Goal: Transaction & Acquisition: Purchase product/service

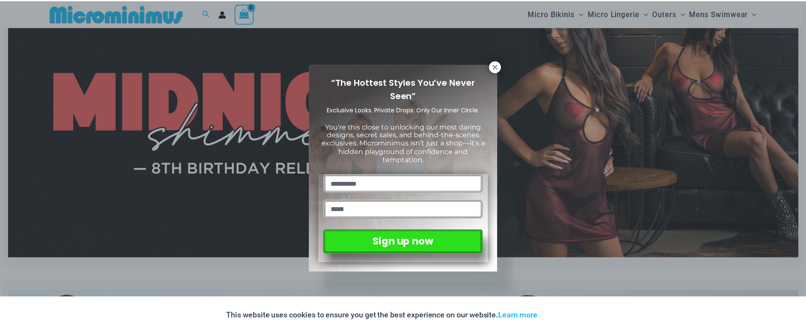
scroll to position [78, 0]
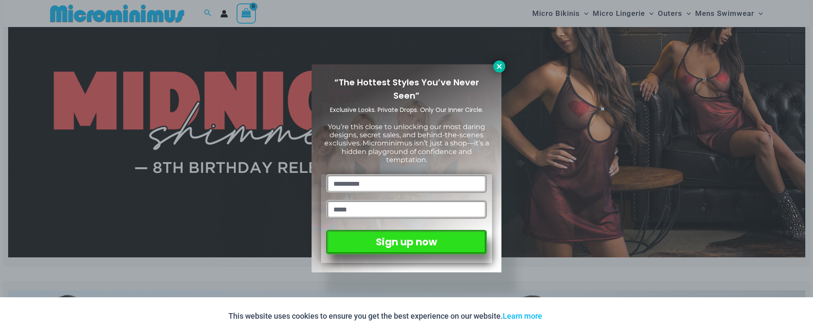
click at [497, 64] on icon at bounding box center [499, 66] width 5 height 5
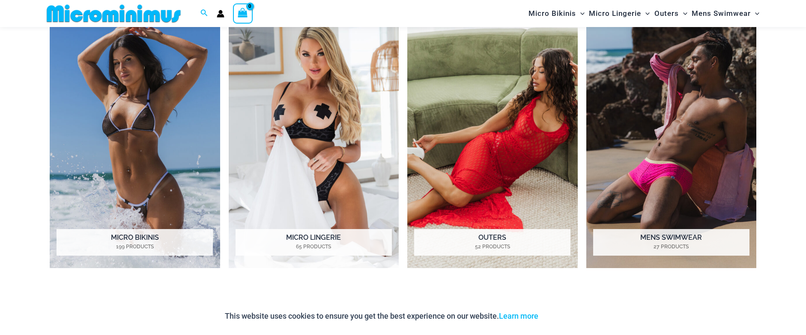
scroll to position [803, 0]
click at [147, 240] on h2 "Micro Bikinis 199 Products" at bounding box center [135, 241] width 156 height 27
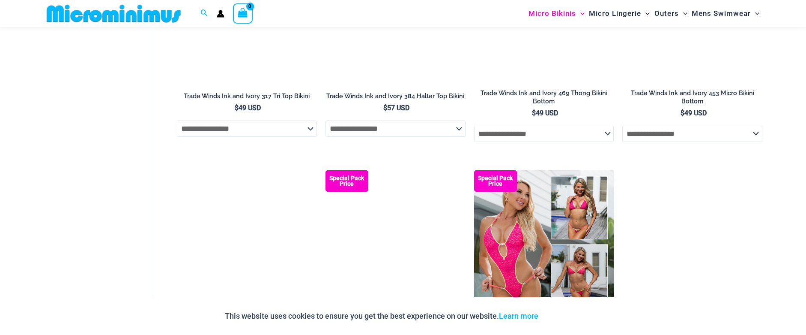
scroll to position [1577, 0]
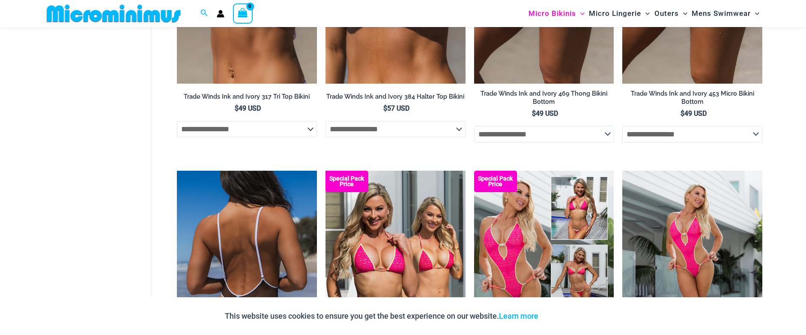
click at [257, 216] on img at bounding box center [247, 276] width 140 height 210
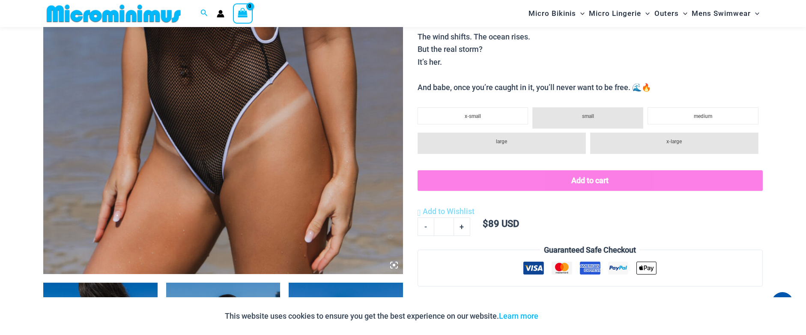
scroll to position [298, 0]
